Goal: Browse casually

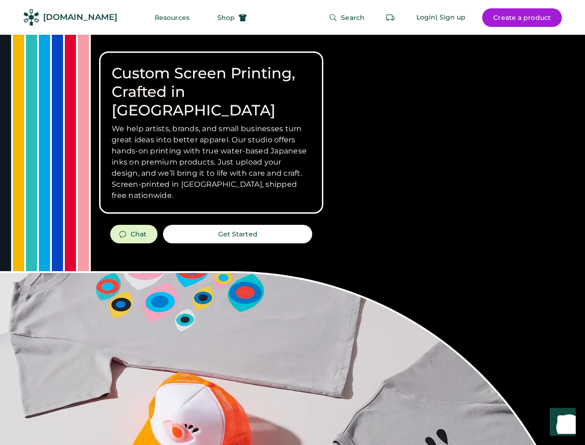
click at [292, 222] on div "Custom Screen Printing, Crafted in [GEOGRAPHIC_DATA] We help artists, brands, a…" at bounding box center [292, 329] width 585 height 588
click at [292, 240] on div "Custom Screen Printing, Crafted in [GEOGRAPHIC_DATA] We help artists, brands, a…" at bounding box center [292, 329] width 585 height 588
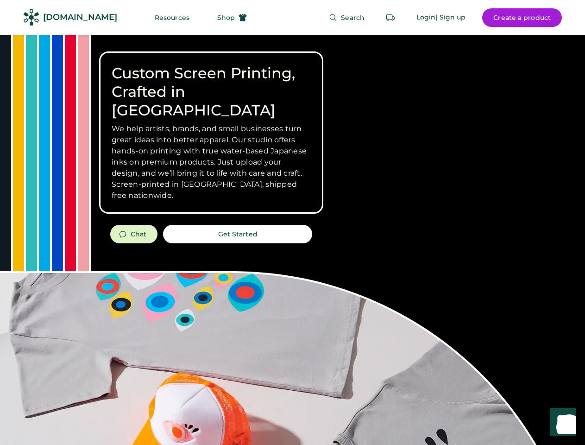
click at [292, 240] on div "Custom Screen Printing, Crafted in [GEOGRAPHIC_DATA] We help artists, brands, a…" at bounding box center [292, 329] width 585 height 588
click at [211, 133] on h3 "We help artists, brands, and small businesses turn great ideas into better appa…" at bounding box center [211, 162] width 199 height 78
click at [211, 123] on h3 "We help artists, brands, and small businesses turn great ideas into better appa…" at bounding box center [211, 162] width 199 height 78
click at [211, 82] on h1 "Custom Screen Printing, Crafted in [GEOGRAPHIC_DATA]" at bounding box center [211, 92] width 199 height 56
